Goal: Task Accomplishment & Management: Complete application form

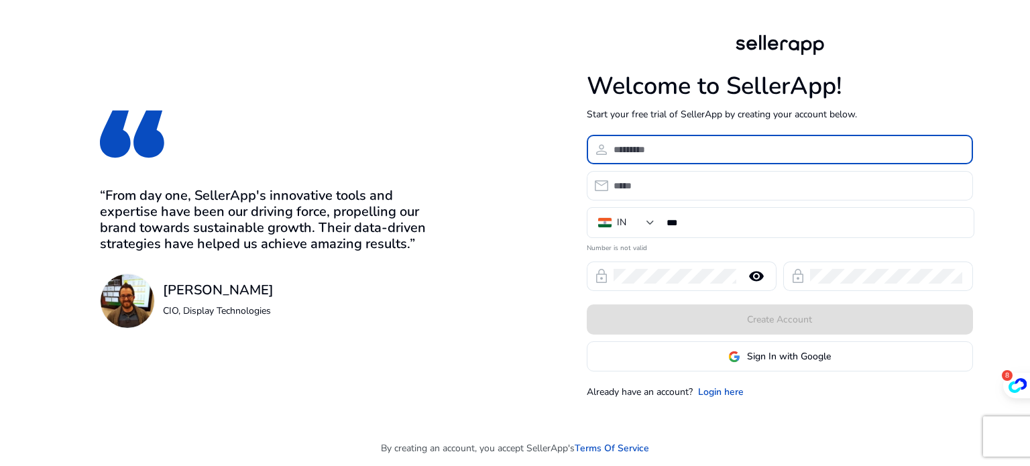
click at [676, 154] on input at bounding box center [787, 149] width 349 height 15
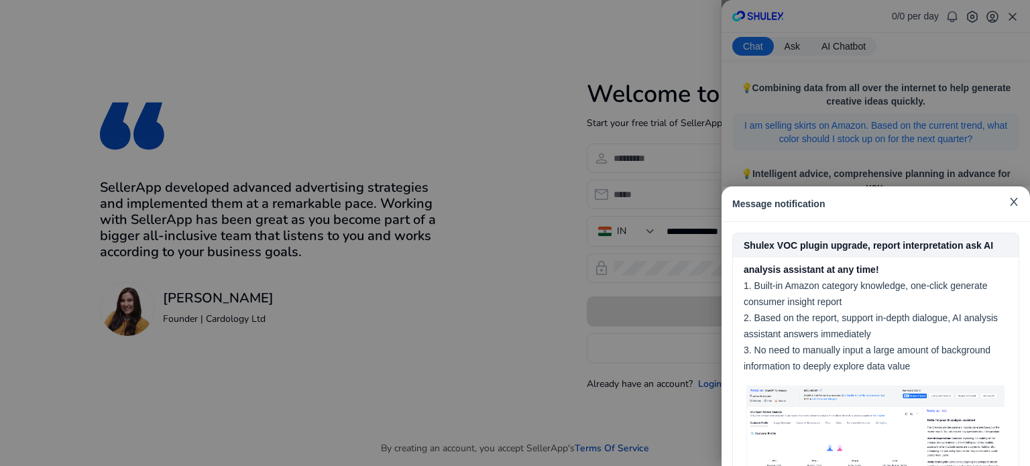
click at [1017, 202] on icon "close" at bounding box center [1013, 201] width 11 height 11
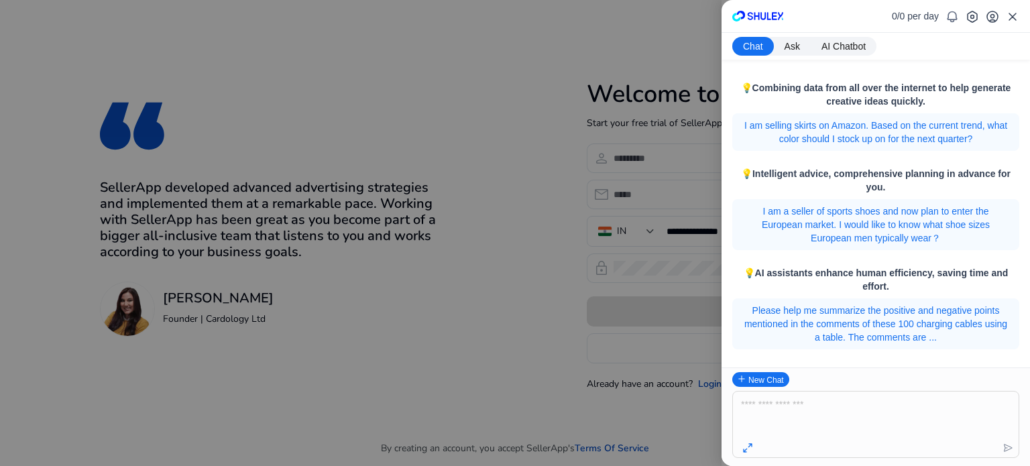
click at [1011, 13] on icon at bounding box center [1012, 16] width 13 height 13
